Goal: Information Seeking & Learning: Learn about a topic

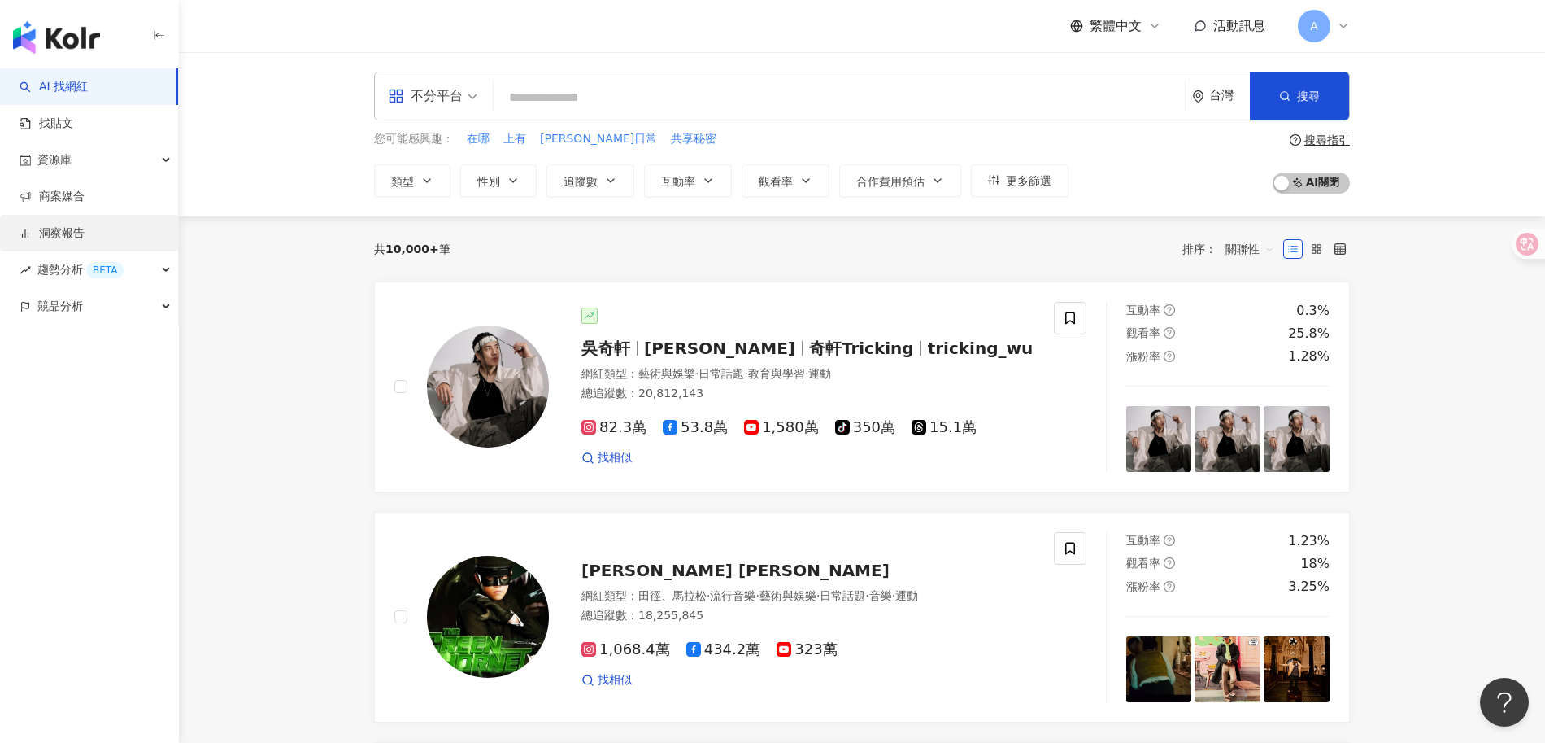
click at [46, 240] on link "洞察報告" at bounding box center [52, 233] width 65 height 16
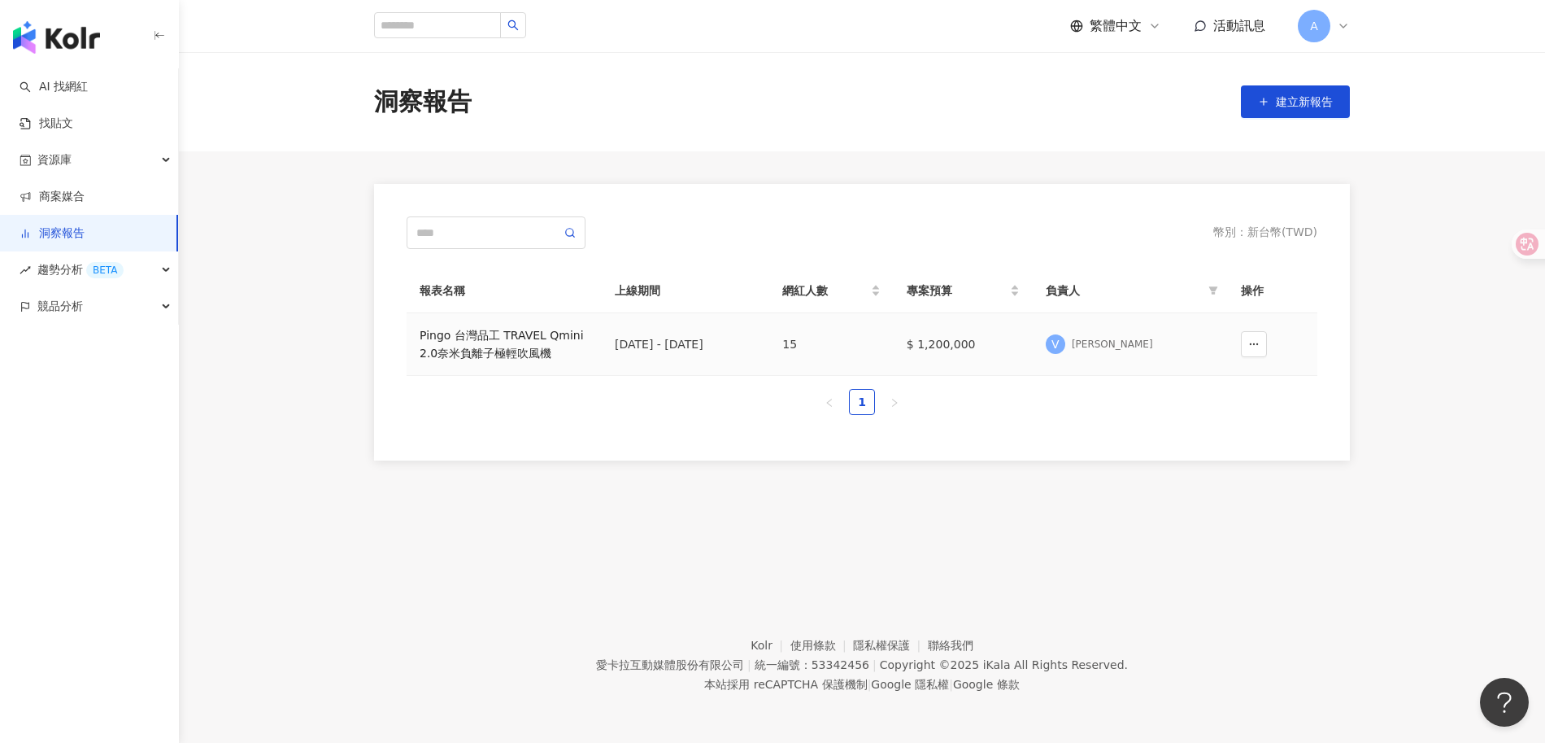
click at [505, 338] on div "Pingo 台灣品工 TRAVEL Qmini 2.0奈米負離子極輕吹風機" at bounding box center [504, 344] width 169 height 36
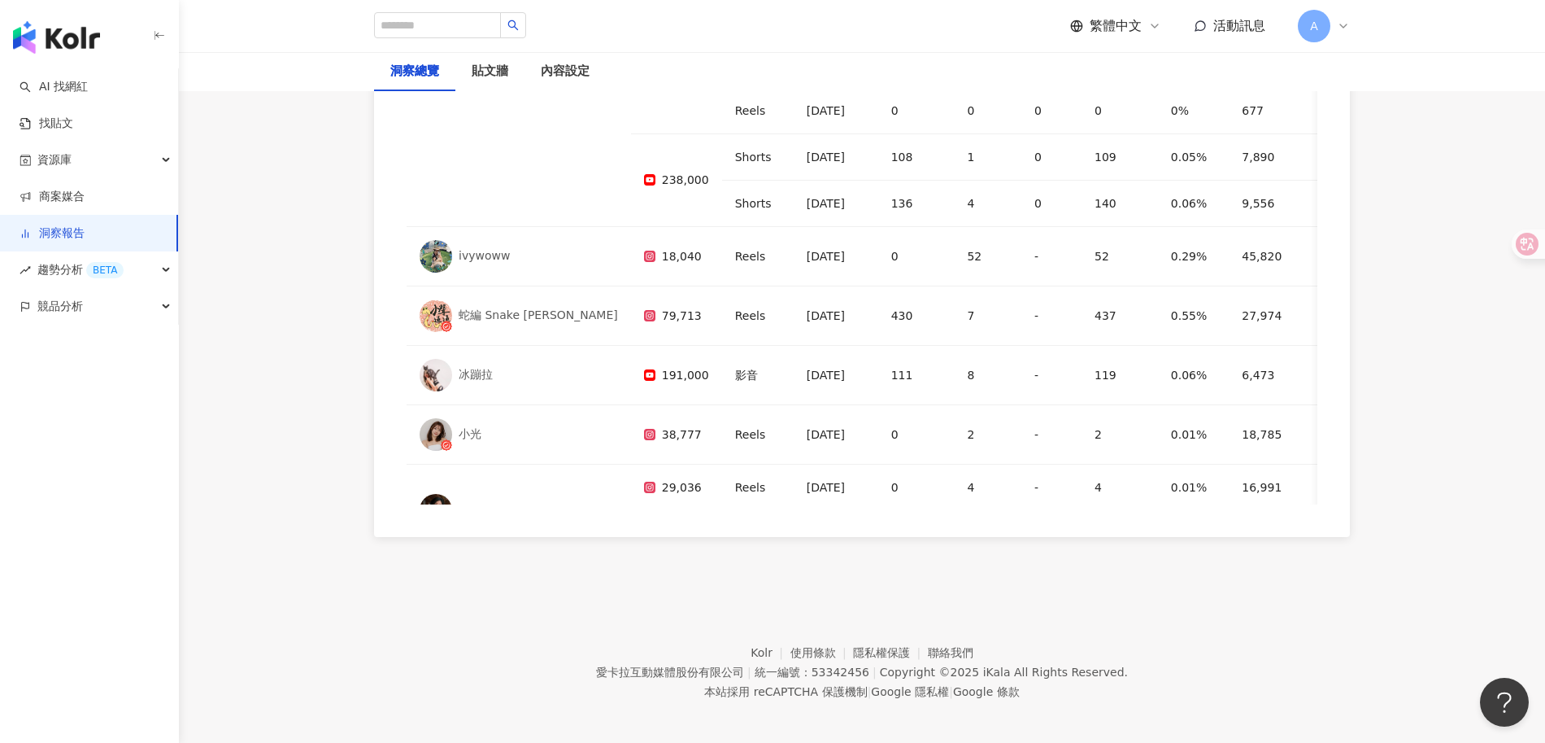
scroll to position [335, 0]
click at [434, 253] on img at bounding box center [436, 259] width 33 height 33
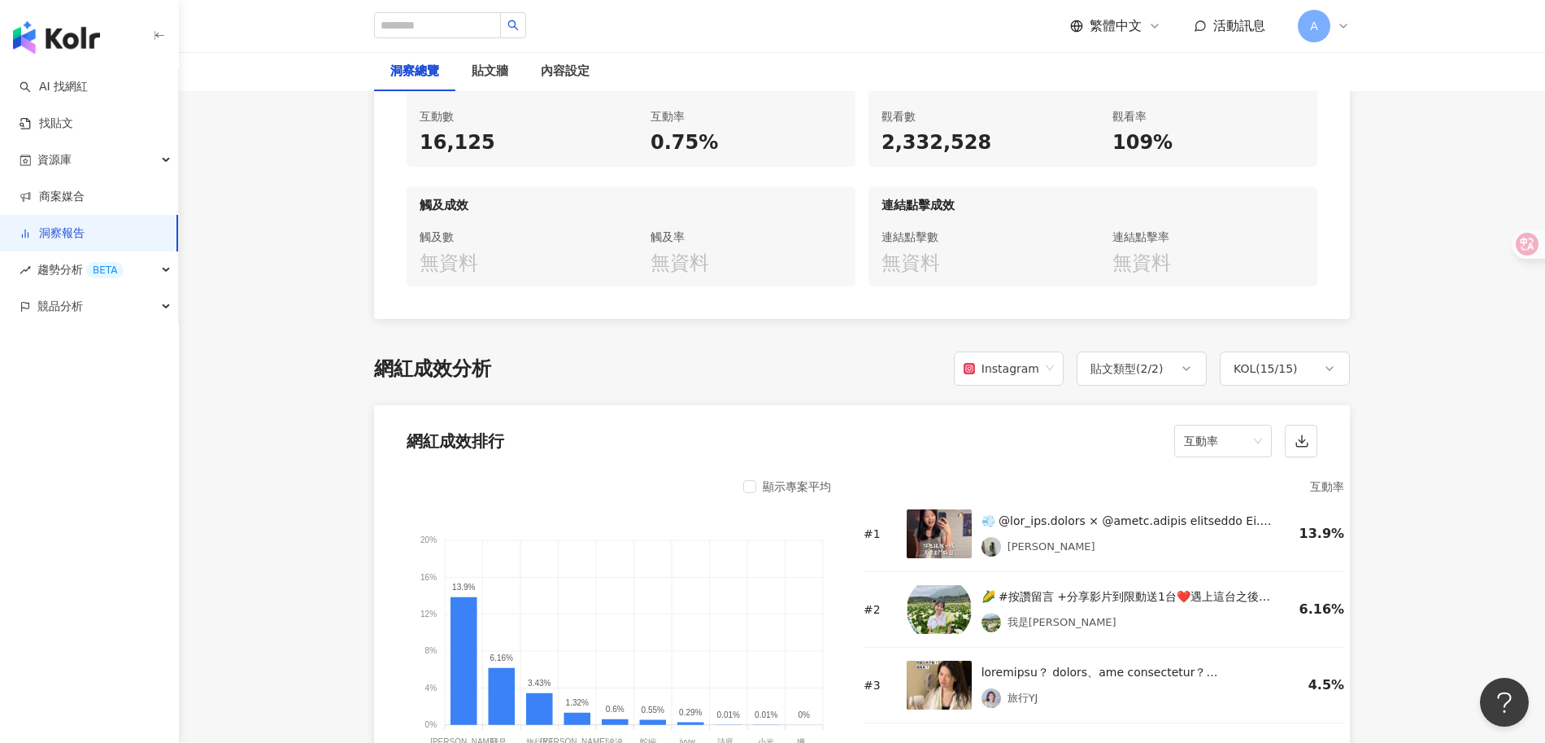
scroll to position [1011, 0]
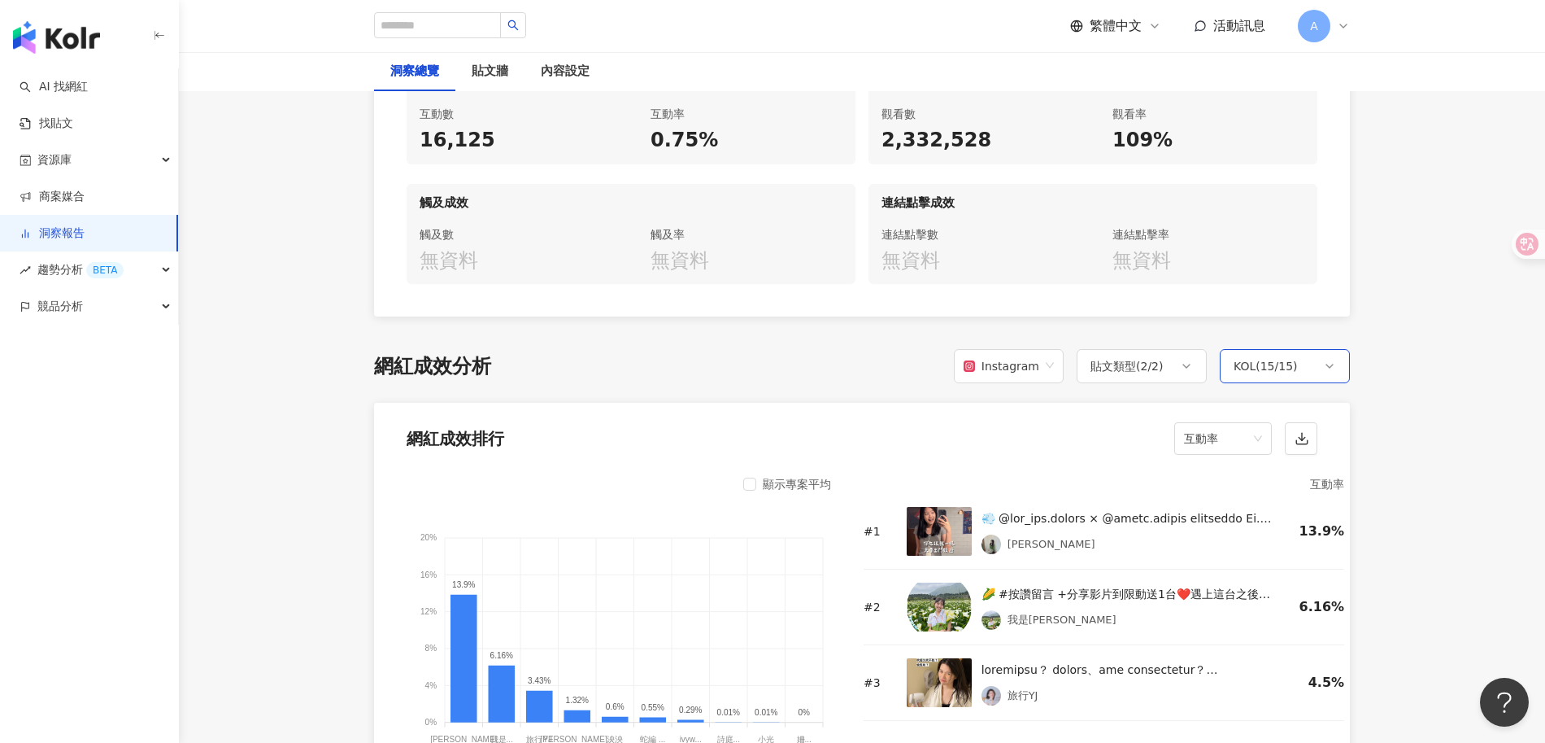
click at [1287, 361] on div "KOL ( 15 / 15 )" at bounding box center [1266, 366] width 64 height 20
click at [1062, 464] on div "顯示專案平均 20% 20% 16% 16% 12% 12% 8% 8% 4% 4% 0% 0% 13.9% 6.16% 3.43% 1.32% 0.6% 0…" at bounding box center [862, 663] width 976 height 399
click at [1154, 377] on div "貼文類型 ( 2 / 2 )" at bounding box center [1142, 366] width 130 height 34
click at [1177, 373] on div "貼文類型 ( 2 / 2 )" at bounding box center [1142, 366] width 130 height 34
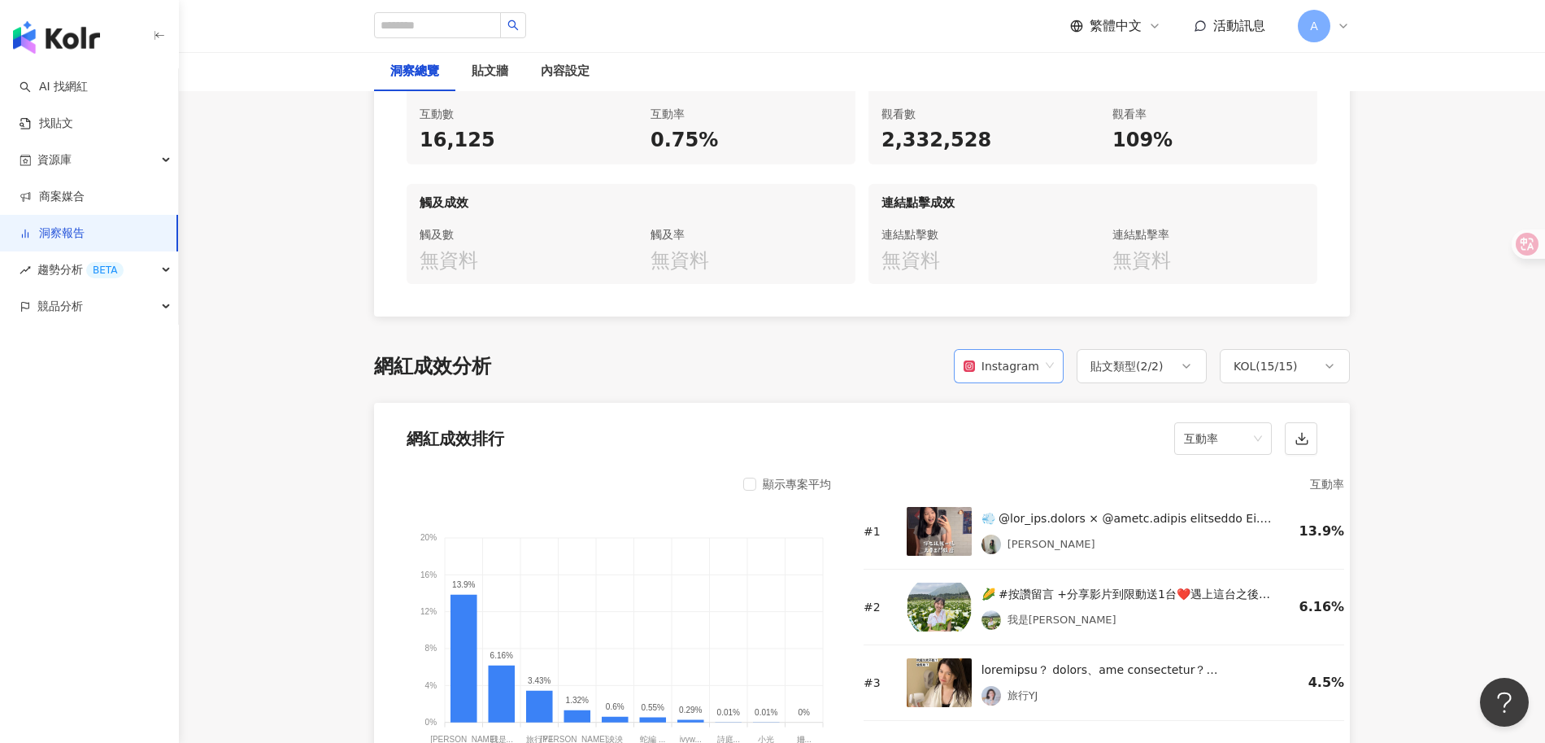
click at [1013, 379] on span at bounding box center [1009, 366] width 90 height 33
click at [1022, 366] on div "Instagram" at bounding box center [1002, 366] width 76 height 31
click at [1024, 360] on div "Instagram" at bounding box center [1002, 366] width 76 height 31
click at [1013, 433] on div "Facebook" at bounding box center [1014, 429] width 84 height 18
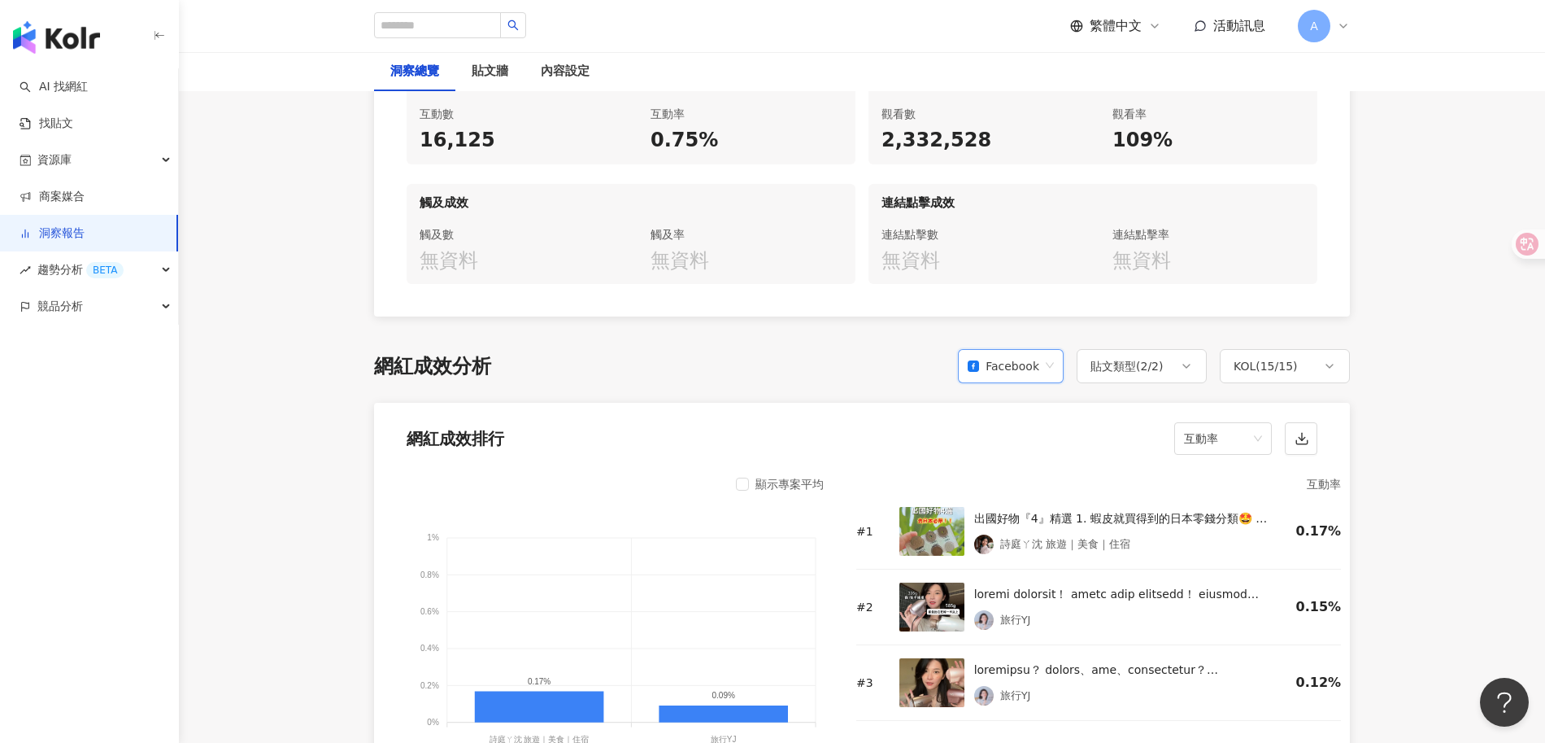
scroll to position [1194, 0]
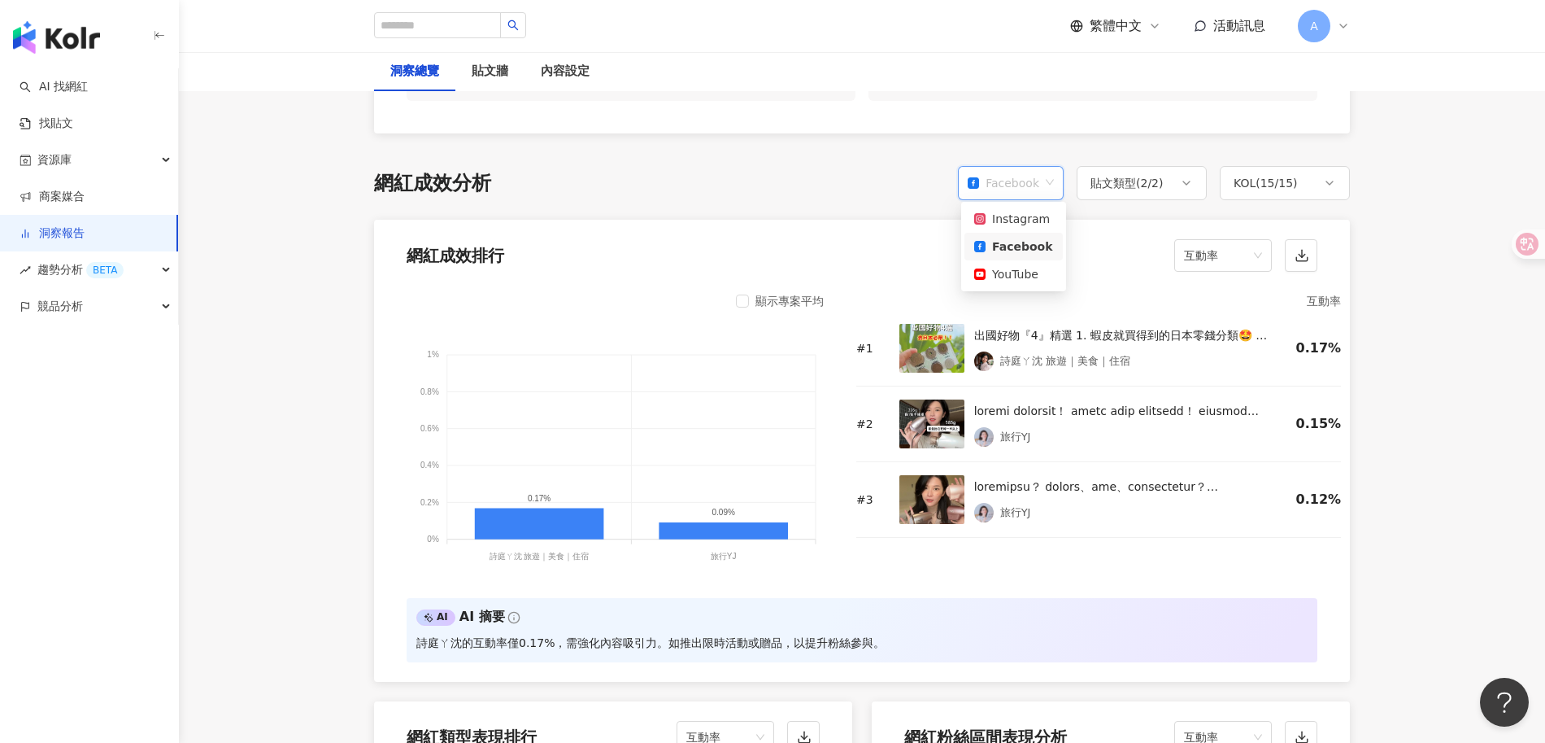
click at [1038, 193] on div "Facebook" at bounding box center [1004, 183] width 72 height 31
click at [1030, 211] on div "Instagram" at bounding box center [1013, 219] width 79 height 18
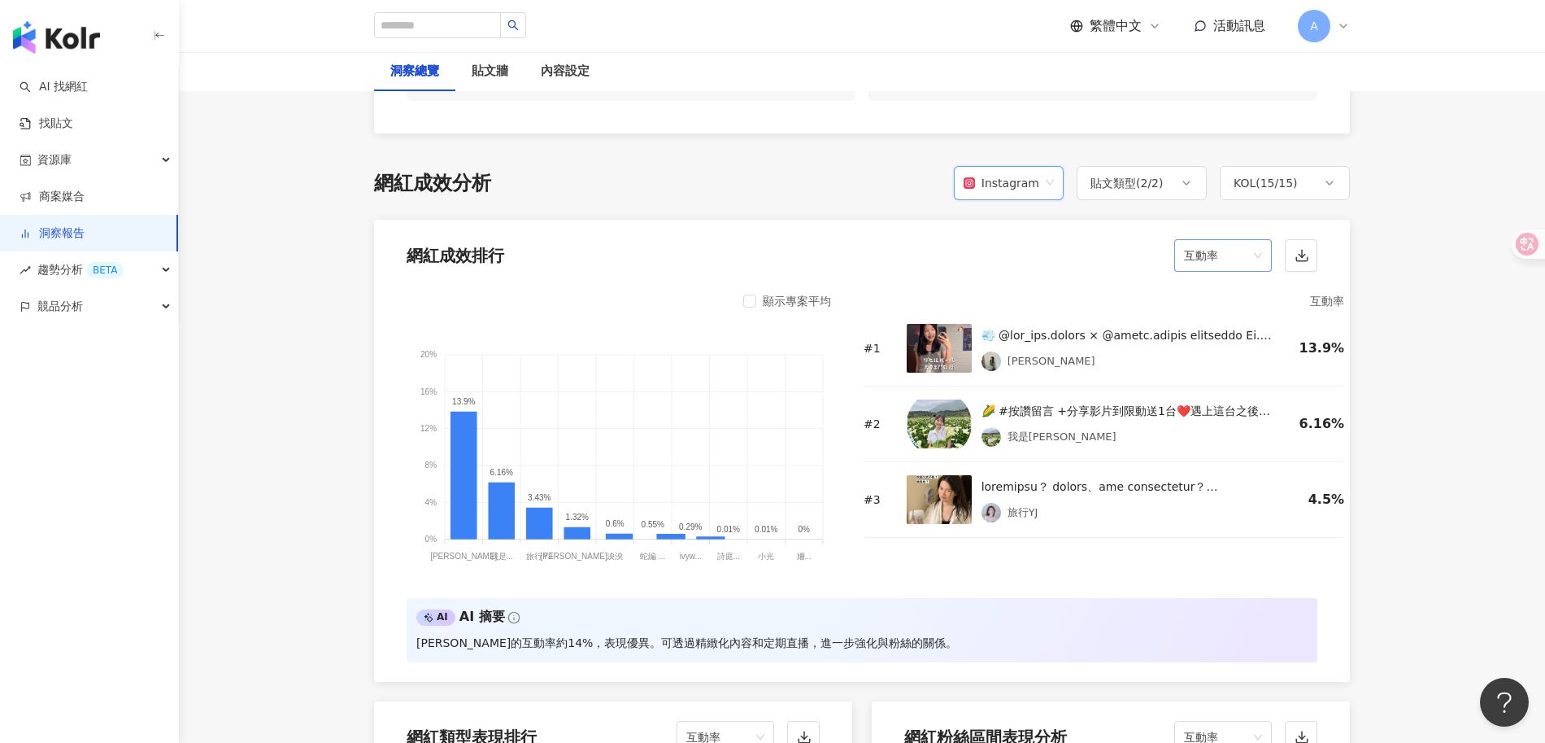
click at [1214, 266] on span "互動率" at bounding box center [1223, 255] width 78 height 31
click at [1218, 391] on div "觀看數" at bounding box center [1223, 400] width 72 height 18
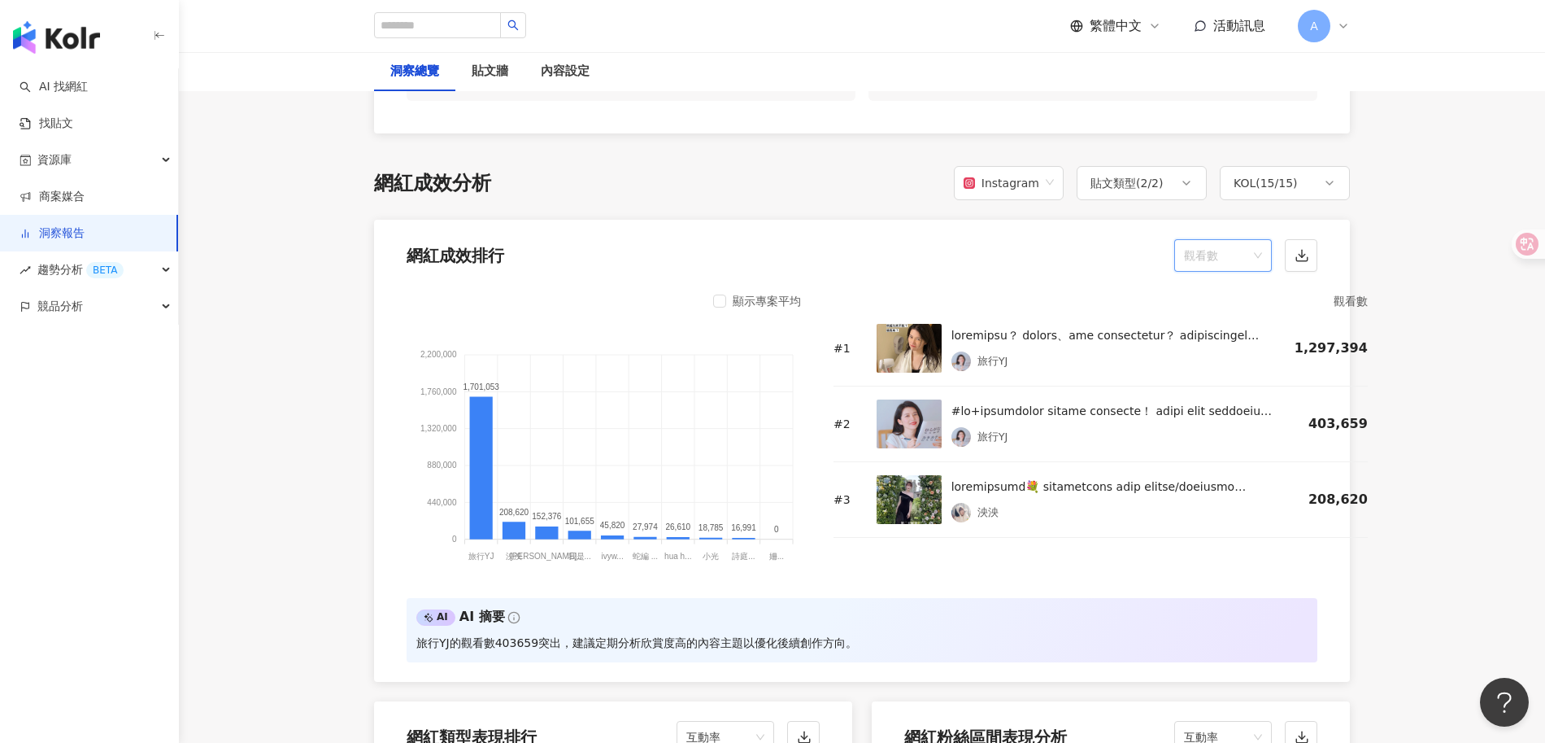
click at [1192, 248] on span "觀看數" at bounding box center [1223, 255] width 78 height 31
click at [1205, 430] on div "觀看率" at bounding box center [1223, 428] width 72 height 18
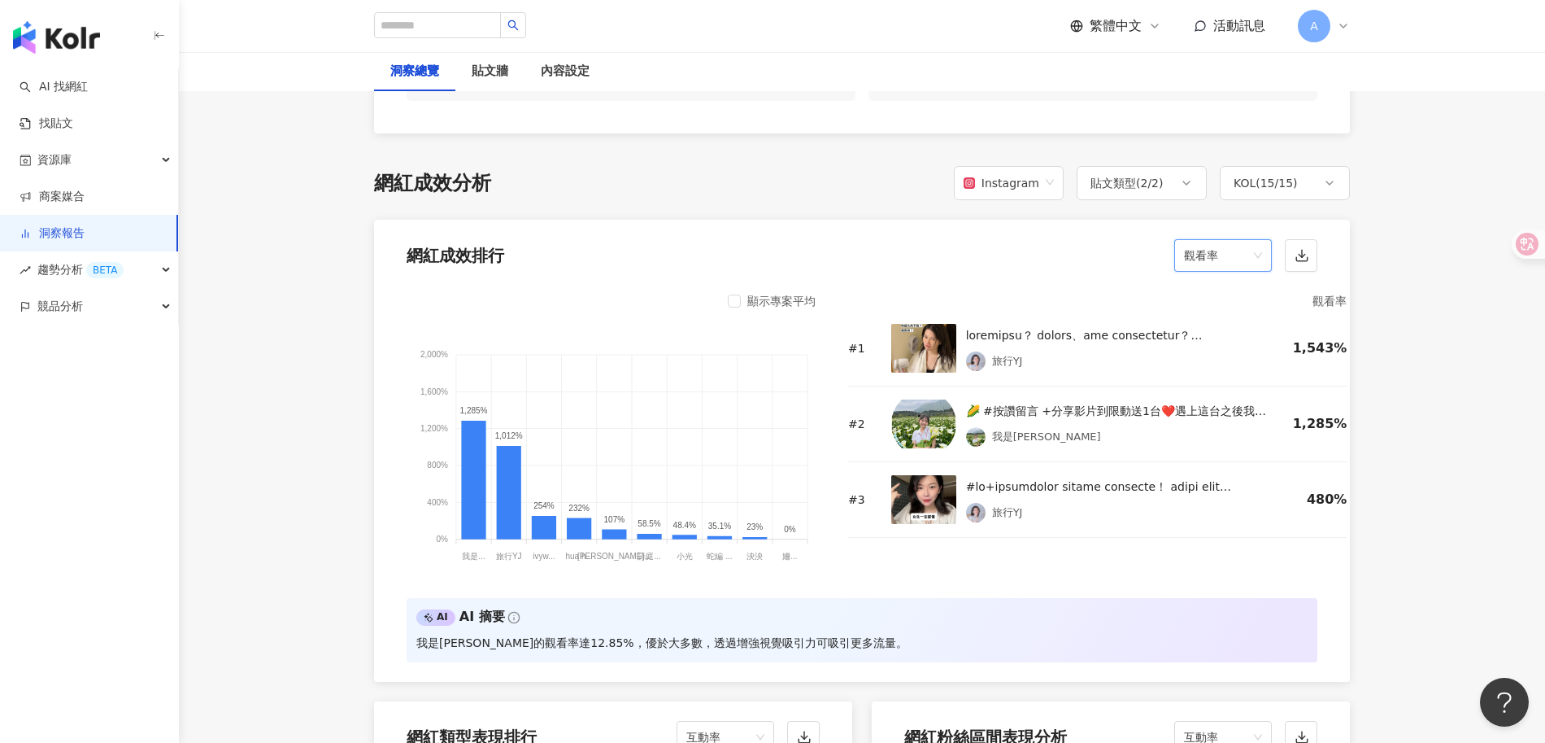
click at [1218, 258] on span "觀看率" at bounding box center [1223, 255] width 78 height 31
click at [1212, 394] on div "觀看數" at bounding box center [1223, 400] width 72 height 18
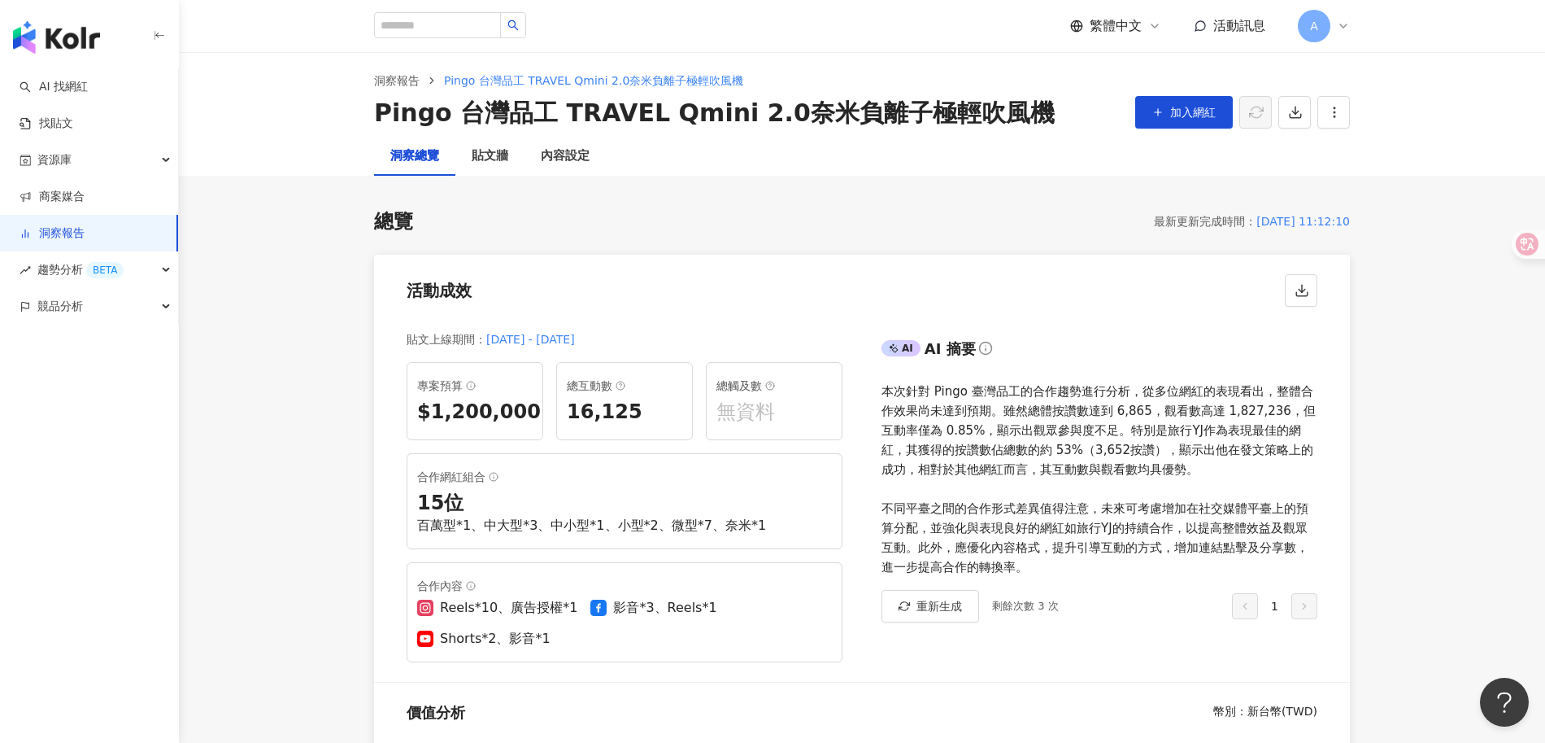
scroll to position [8, 0]
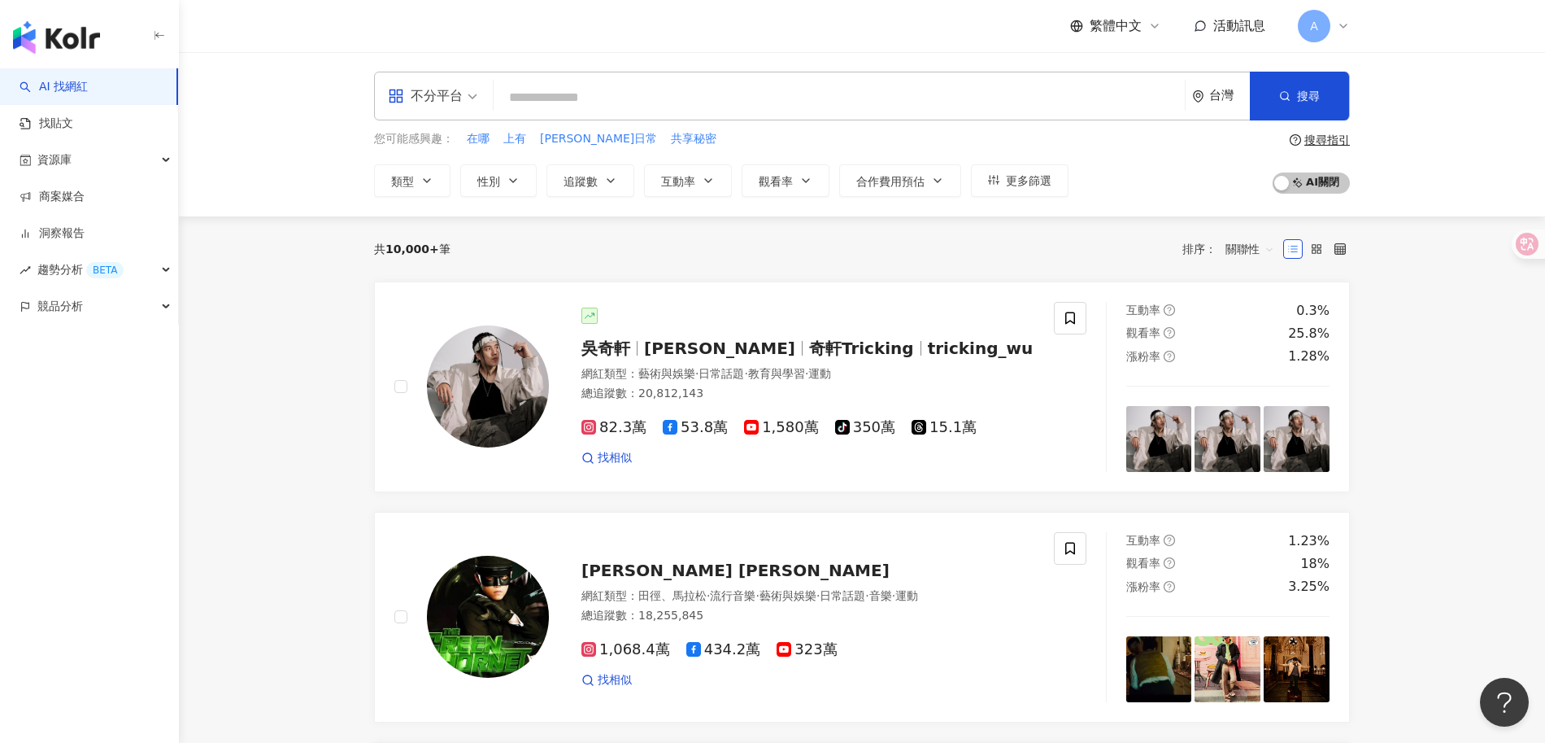
click at [703, 102] on input "search" at bounding box center [839, 97] width 678 height 31
paste input "******"
type input "******"
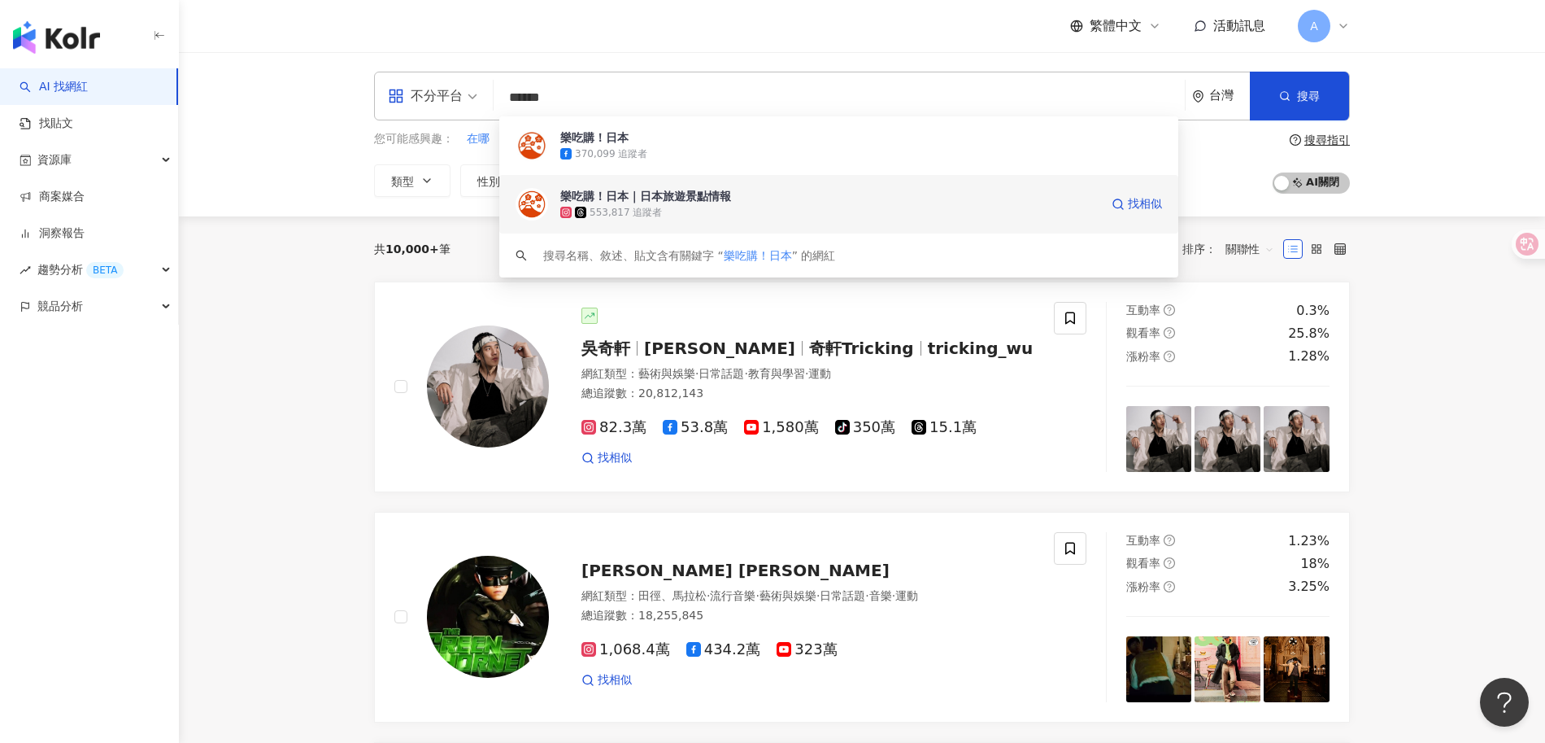
click at [677, 195] on div "樂吃購！日本｜日本旅遊景點情報" at bounding box center [645, 196] width 171 height 16
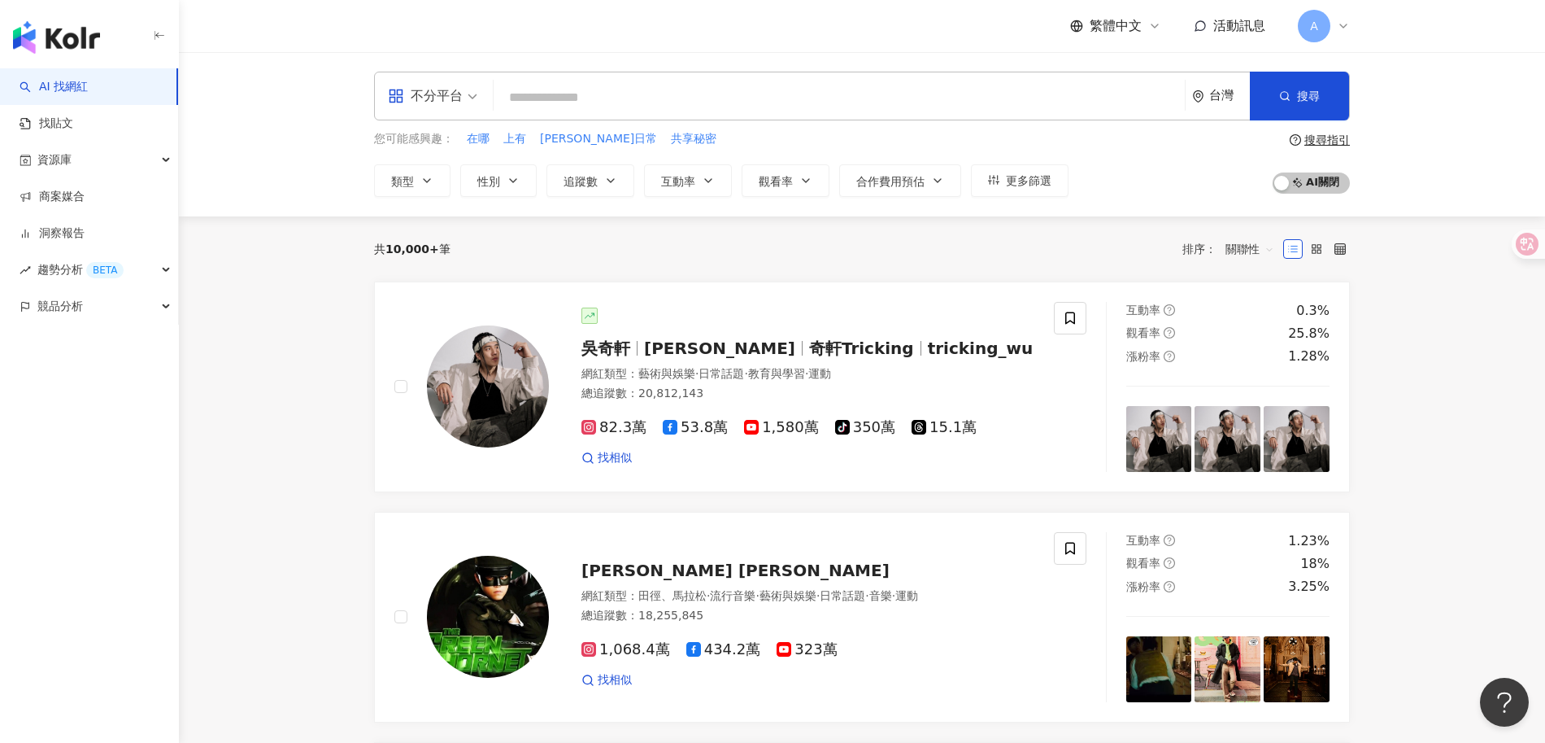
click at [634, 89] on input "search" at bounding box center [839, 97] width 678 height 31
paste input "******"
type input "******"
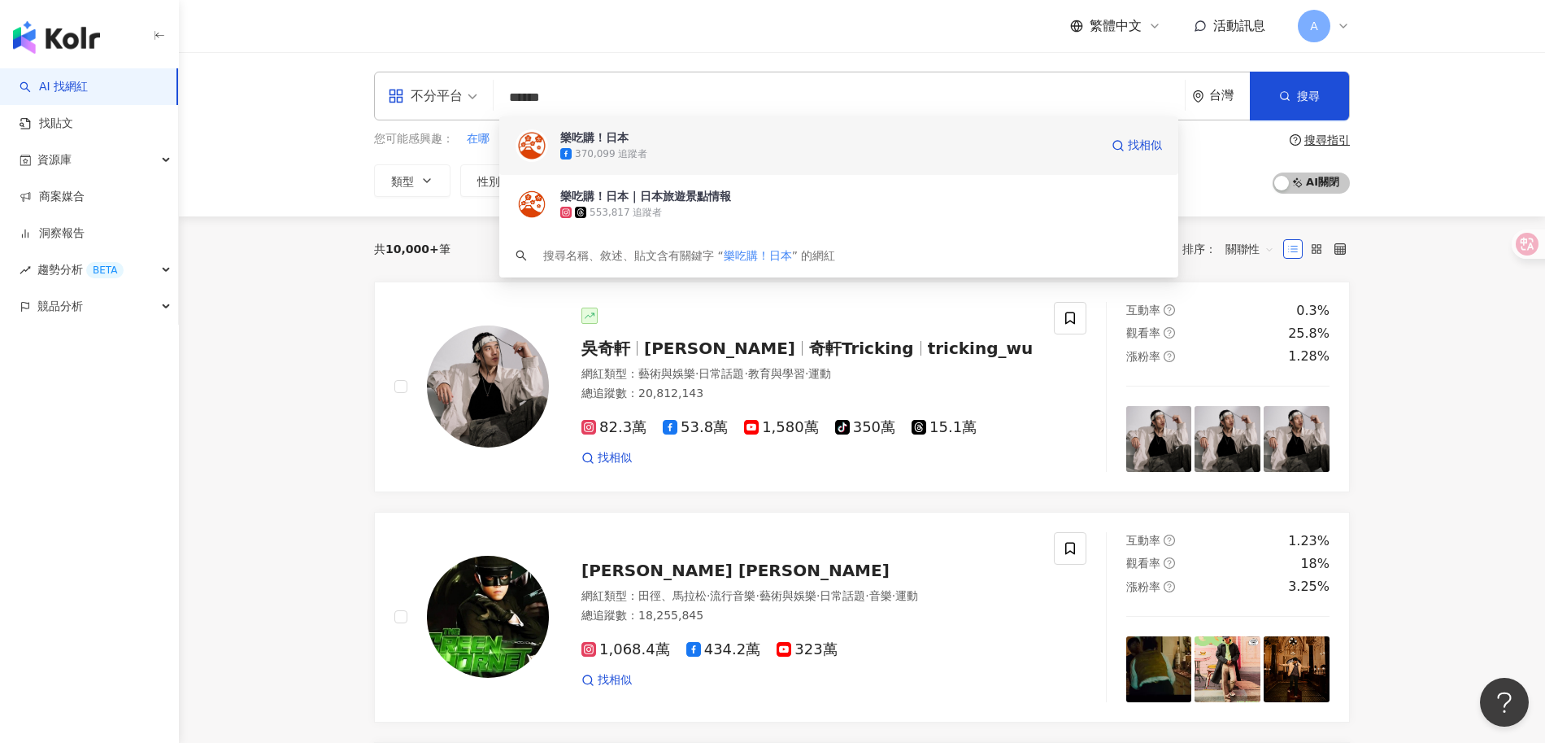
click at [617, 147] on div "370,099 追蹤者" at bounding box center [611, 154] width 72 height 14
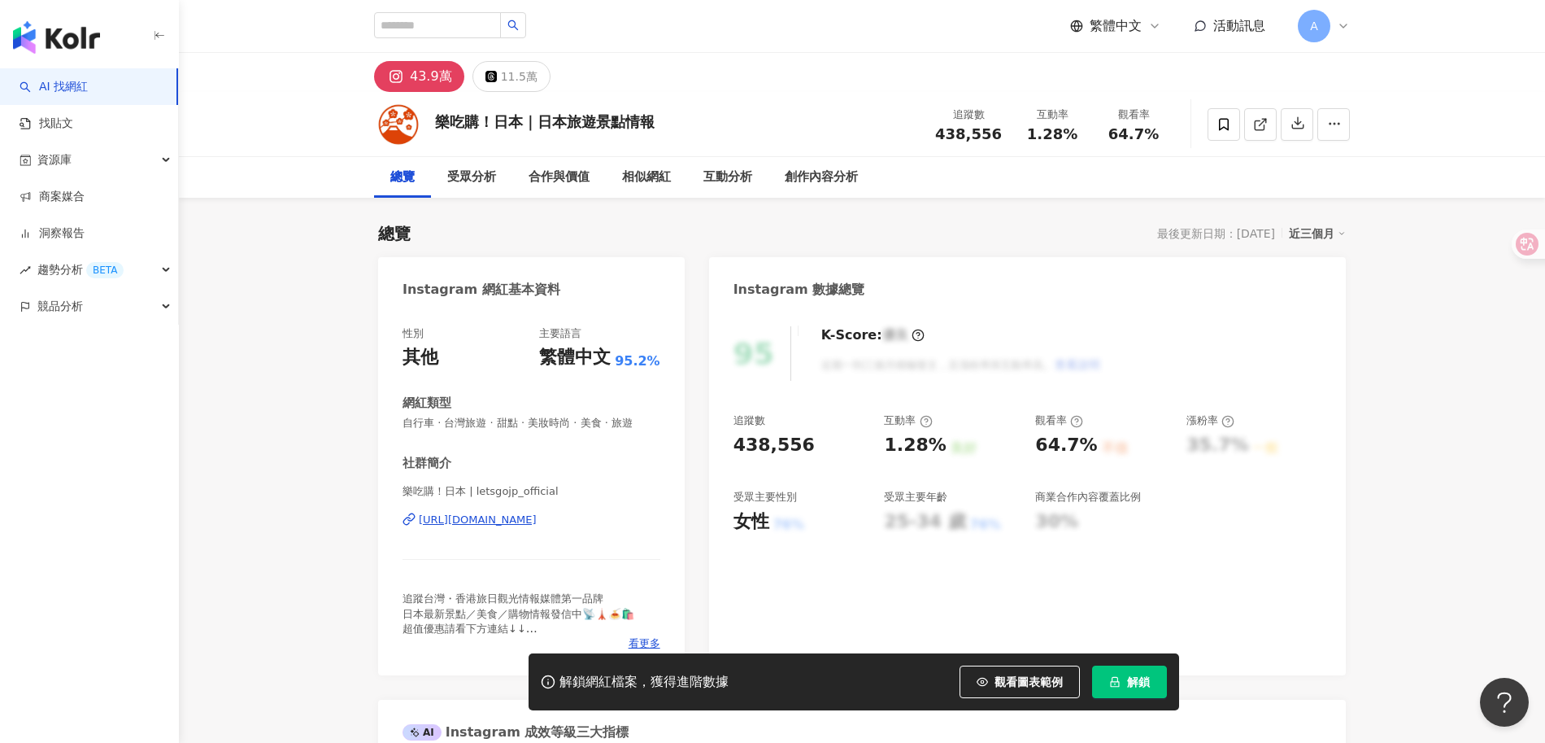
click at [1148, 687] on span "解鎖" at bounding box center [1138, 681] width 23 height 13
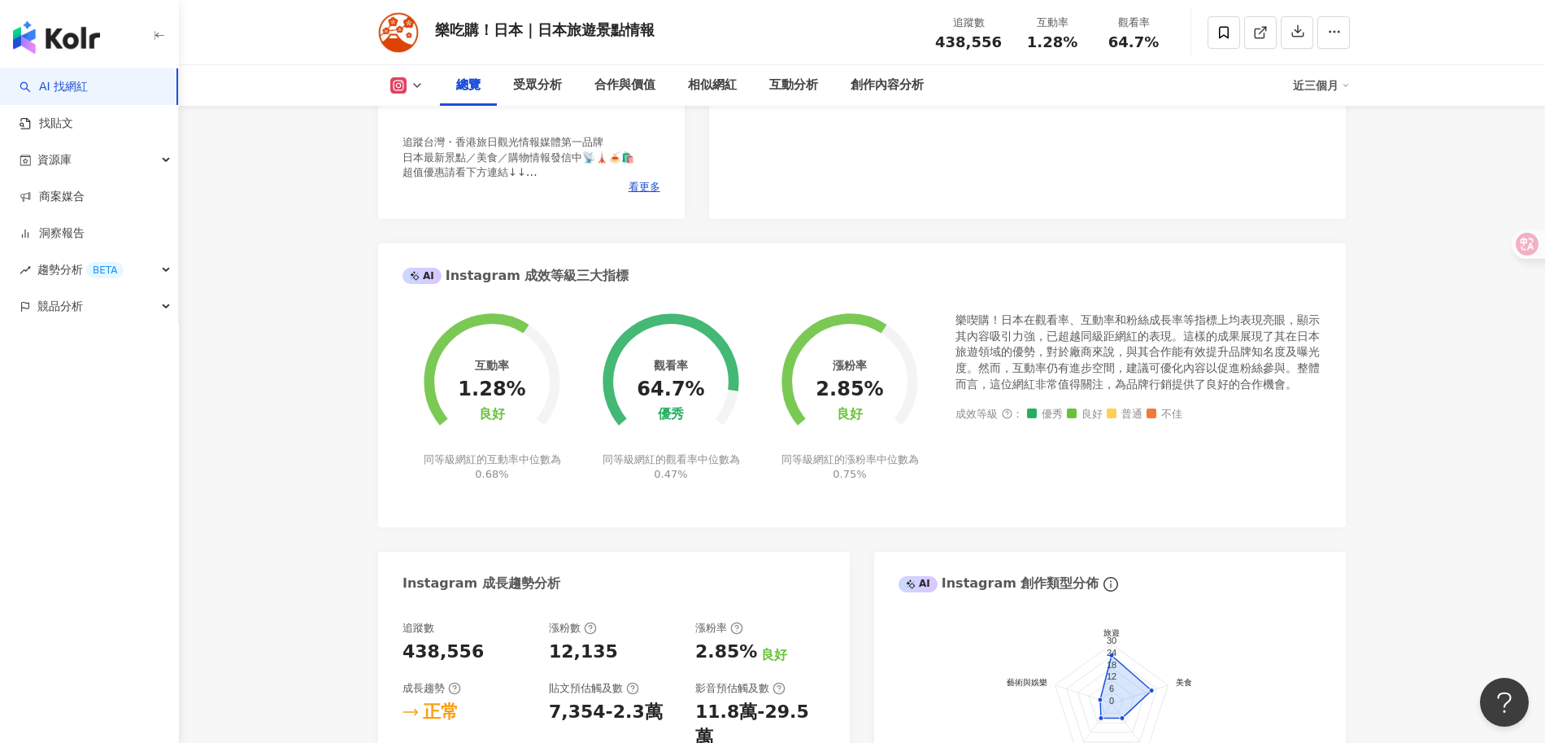
scroll to position [455, 0]
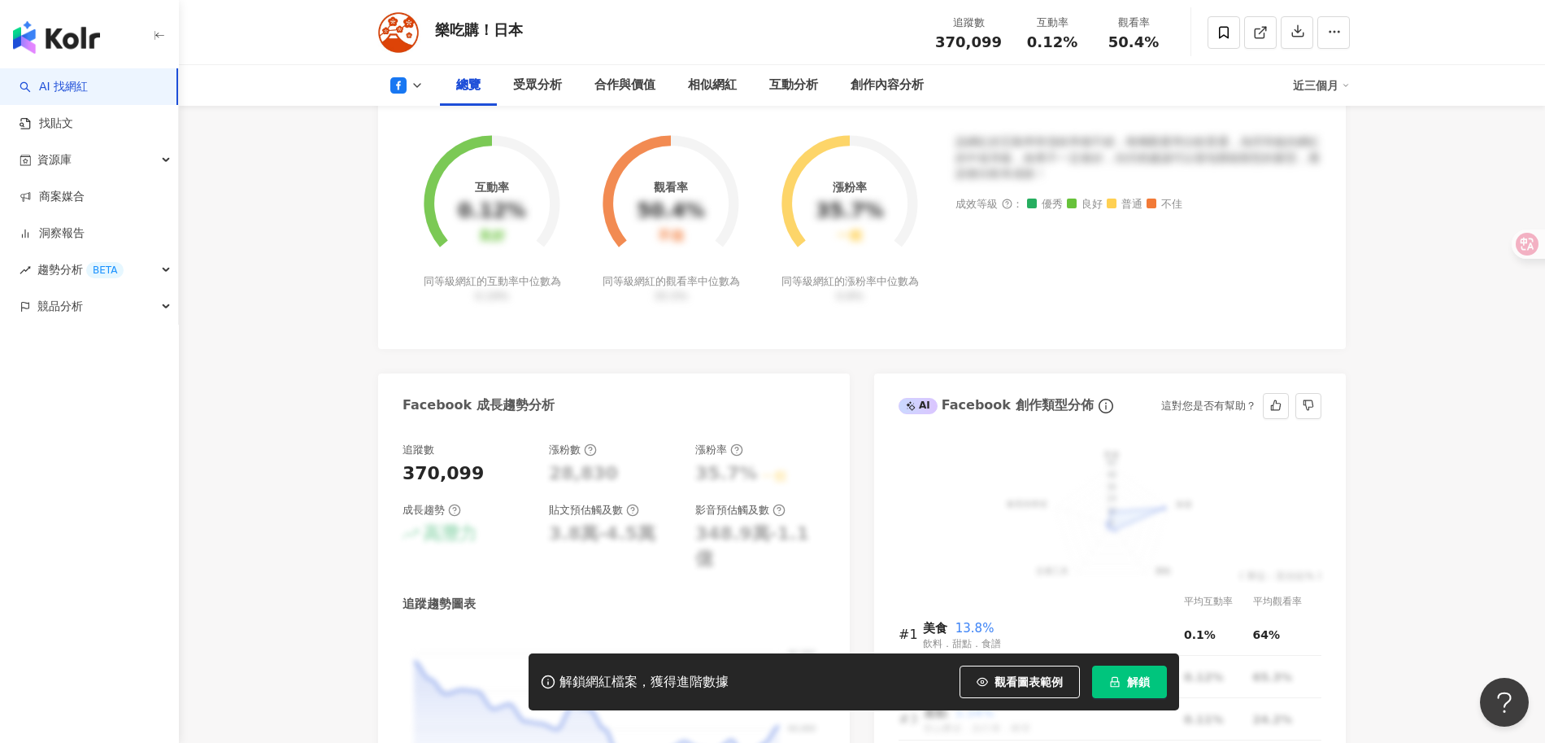
scroll to position [691, 0]
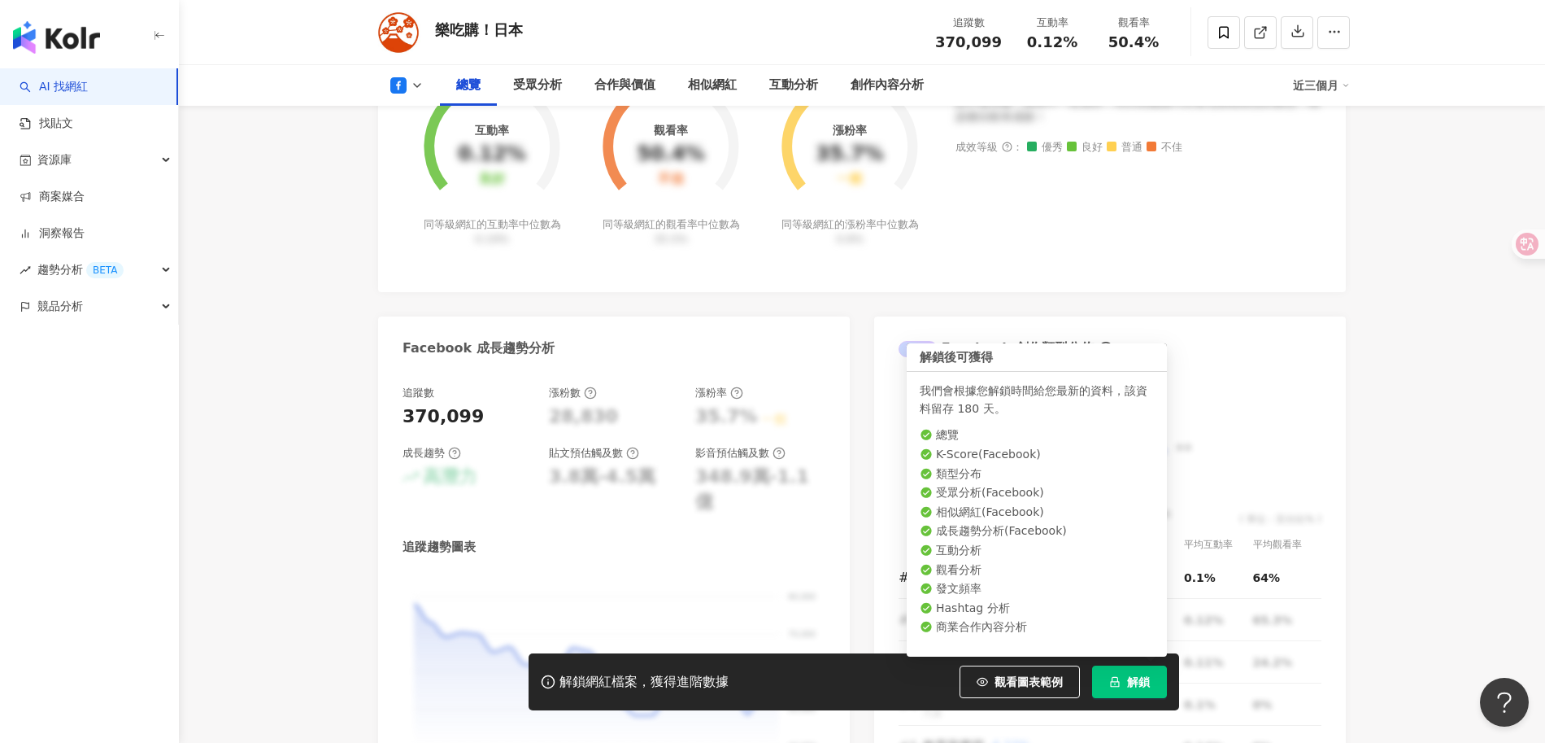
click at [1144, 681] on span "解鎖" at bounding box center [1138, 681] width 23 height 13
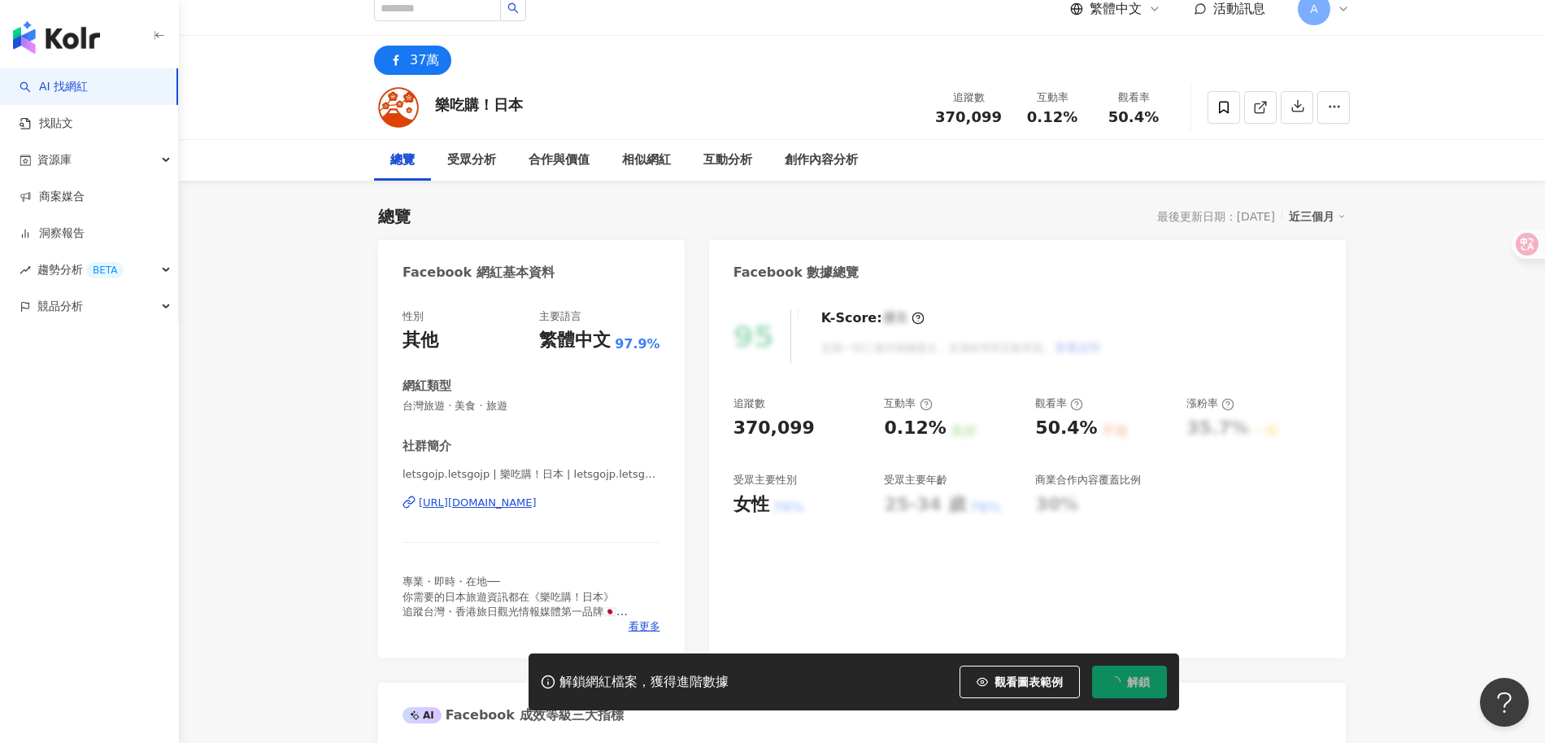
scroll to position [0, 0]
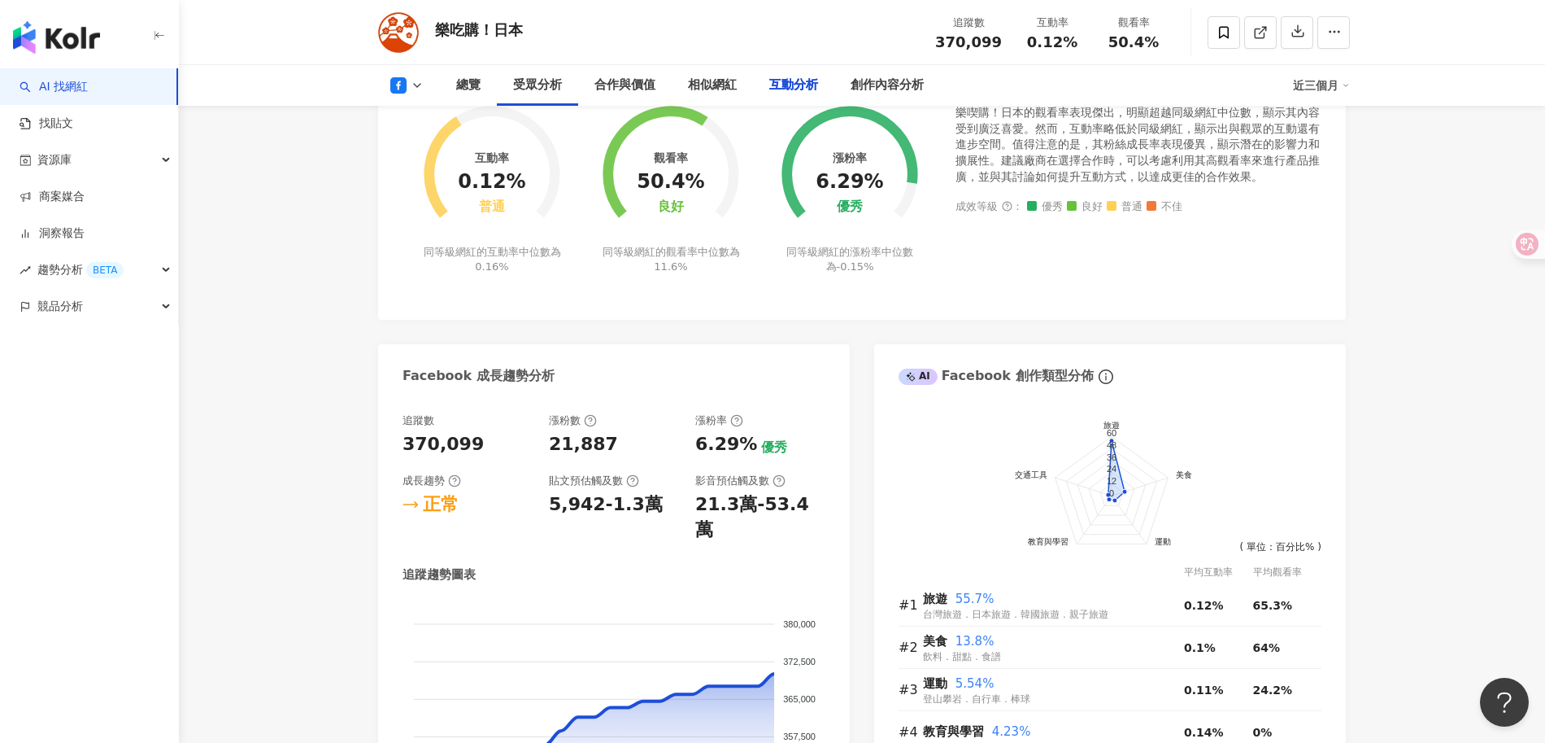
scroll to position [4529, 0]
